Goal: Task Accomplishment & Management: Use online tool/utility

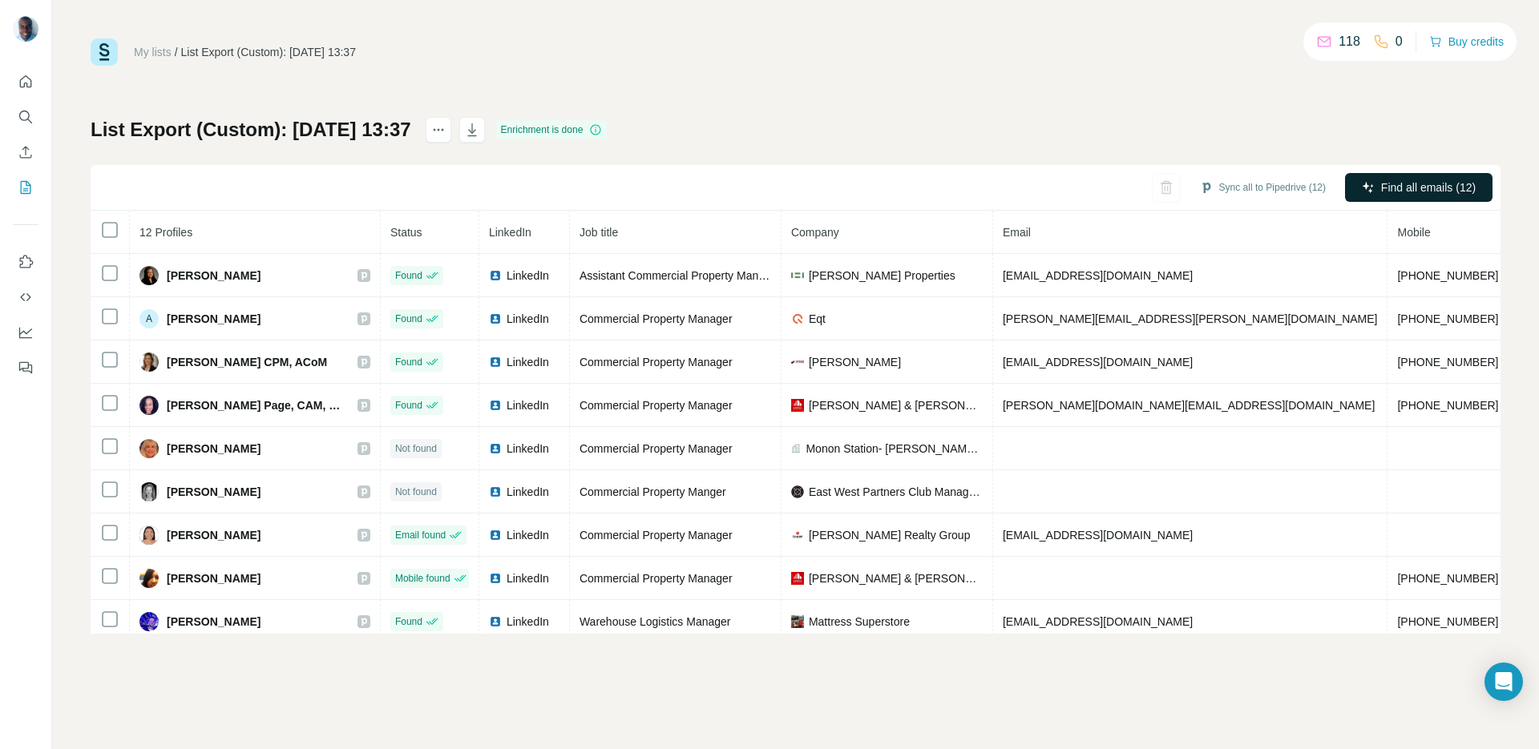
drag, startPoint x: 1381, startPoint y: 208, endPoint x: 1386, endPoint y: 198, distance: 11.1
click at [1381, 206] on div "Sync all to Pipedrive (12) Find all emails (12)" at bounding box center [796, 188] width 1410 height 46
click at [1390, 195] on span "Find all emails (12)" at bounding box center [1428, 188] width 95 height 16
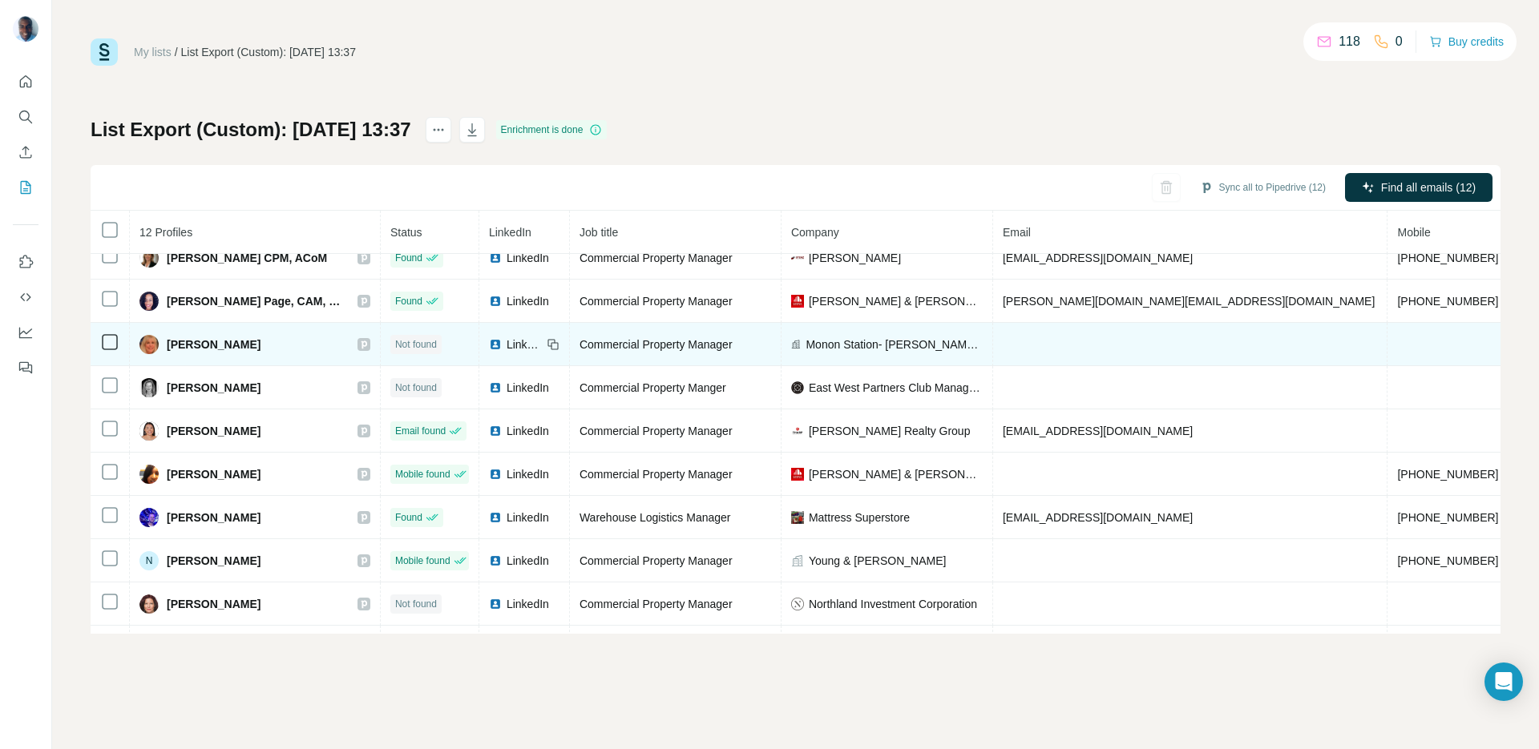
scroll to position [147, 0]
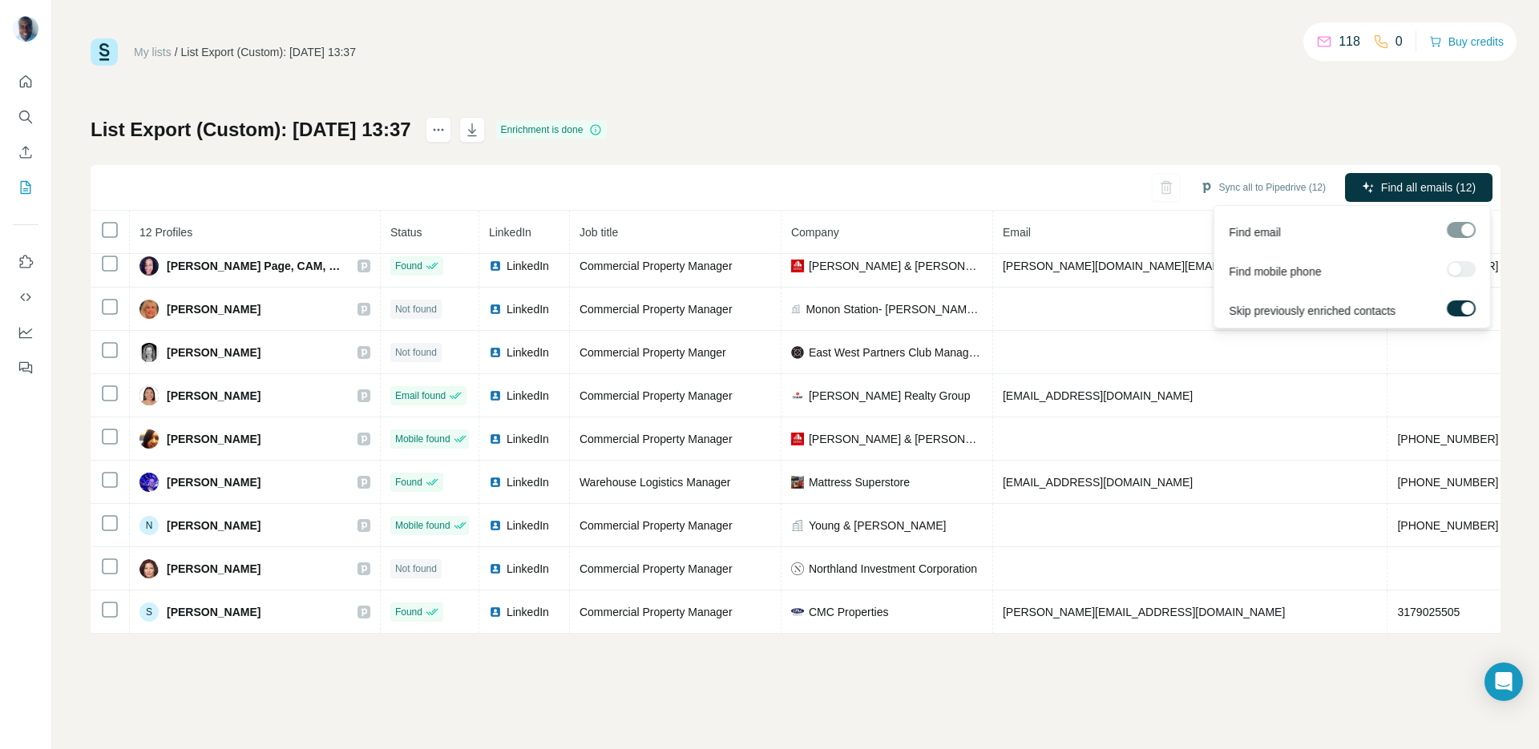
click at [1466, 235] on div at bounding box center [1460, 230] width 29 height 16
click at [1426, 189] on span "Find all emails (12)" at bounding box center [1428, 188] width 95 height 16
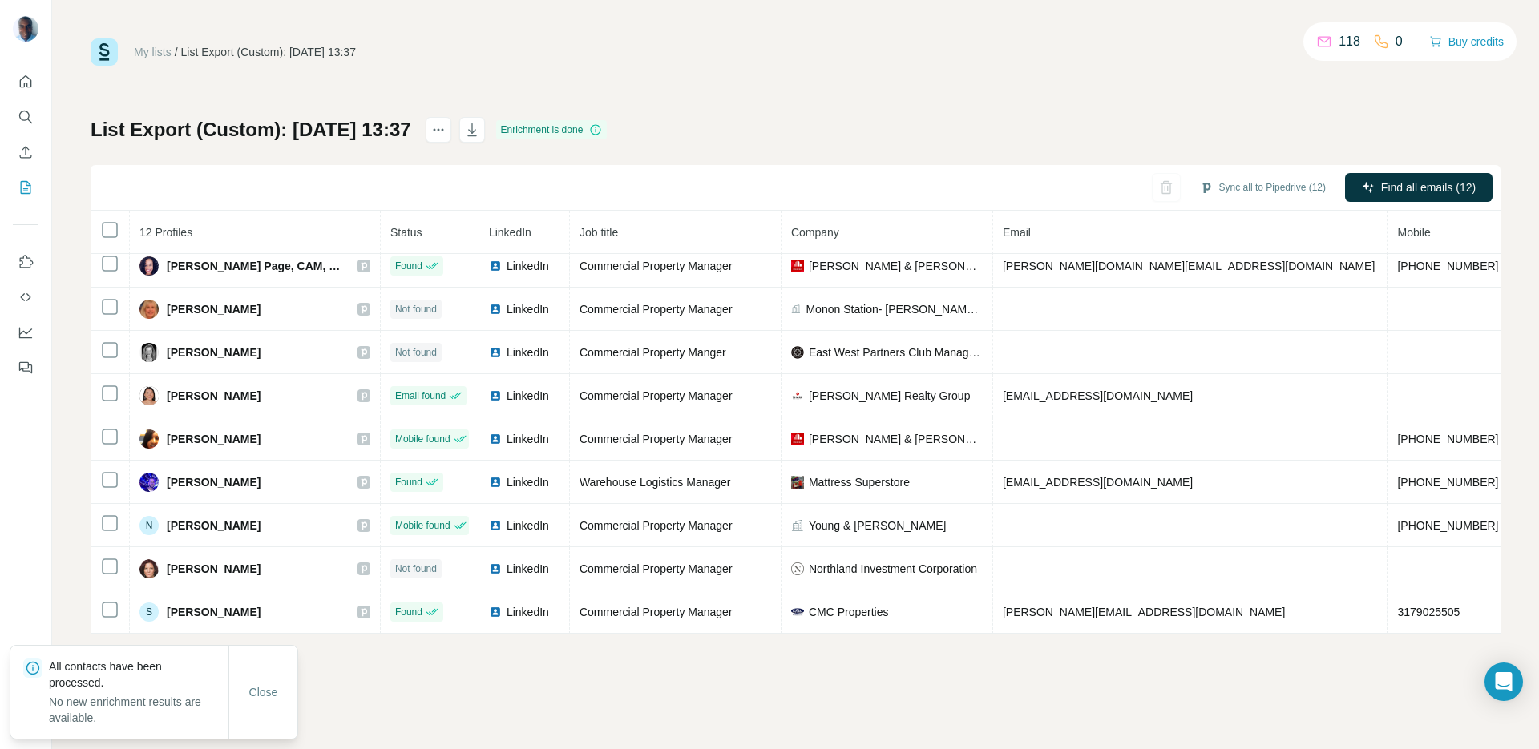
click at [1048, 155] on div "List Export (Custom): [DATE] 13:37 Enrichment is done Sync all to Pipedrive (12…" at bounding box center [796, 375] width 1410 height 517
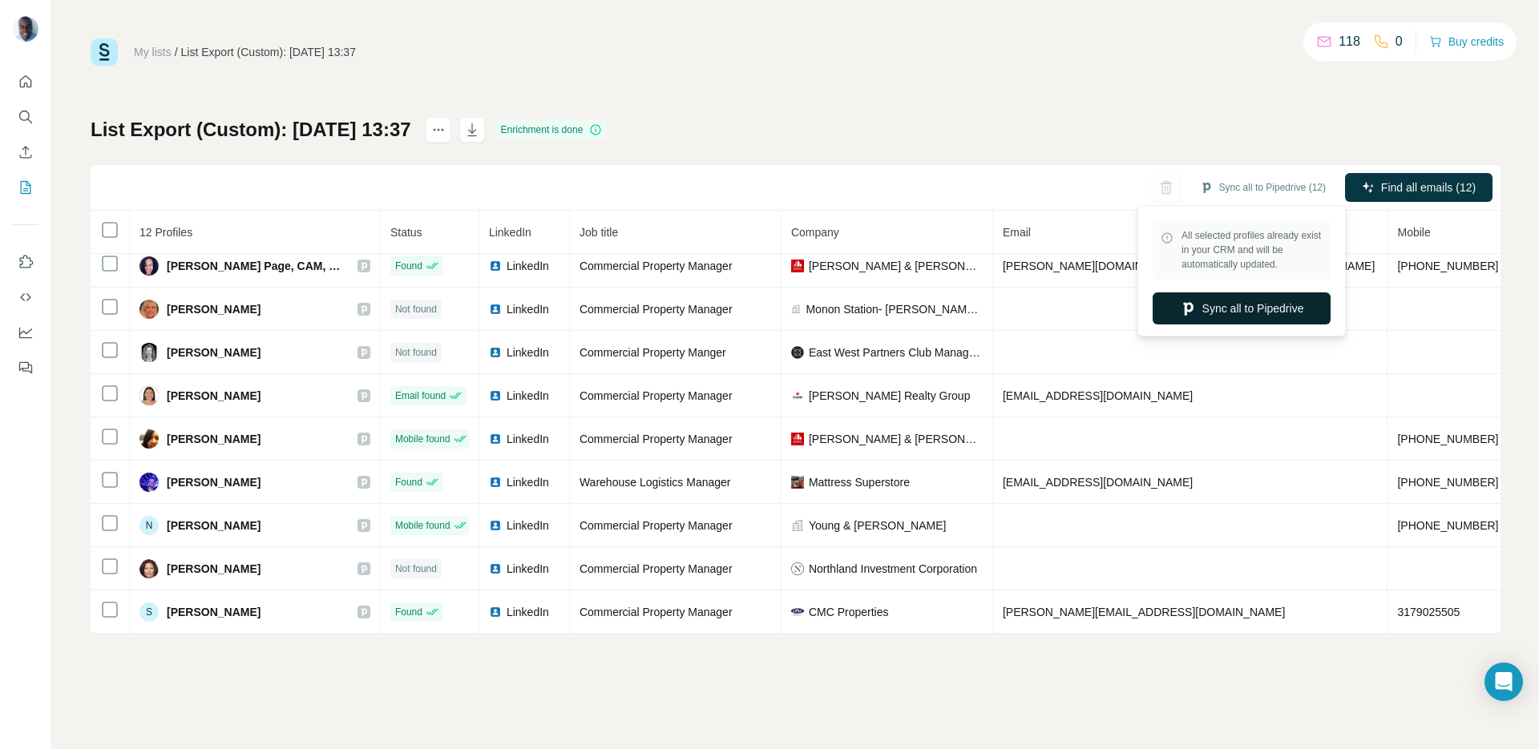
click at [1244, 306] on button "Sync all to Pipedrive" at bounding box center [1241, 308] width 178 height 32
